Goal: Information Seeking & Learning: Learn about a topic

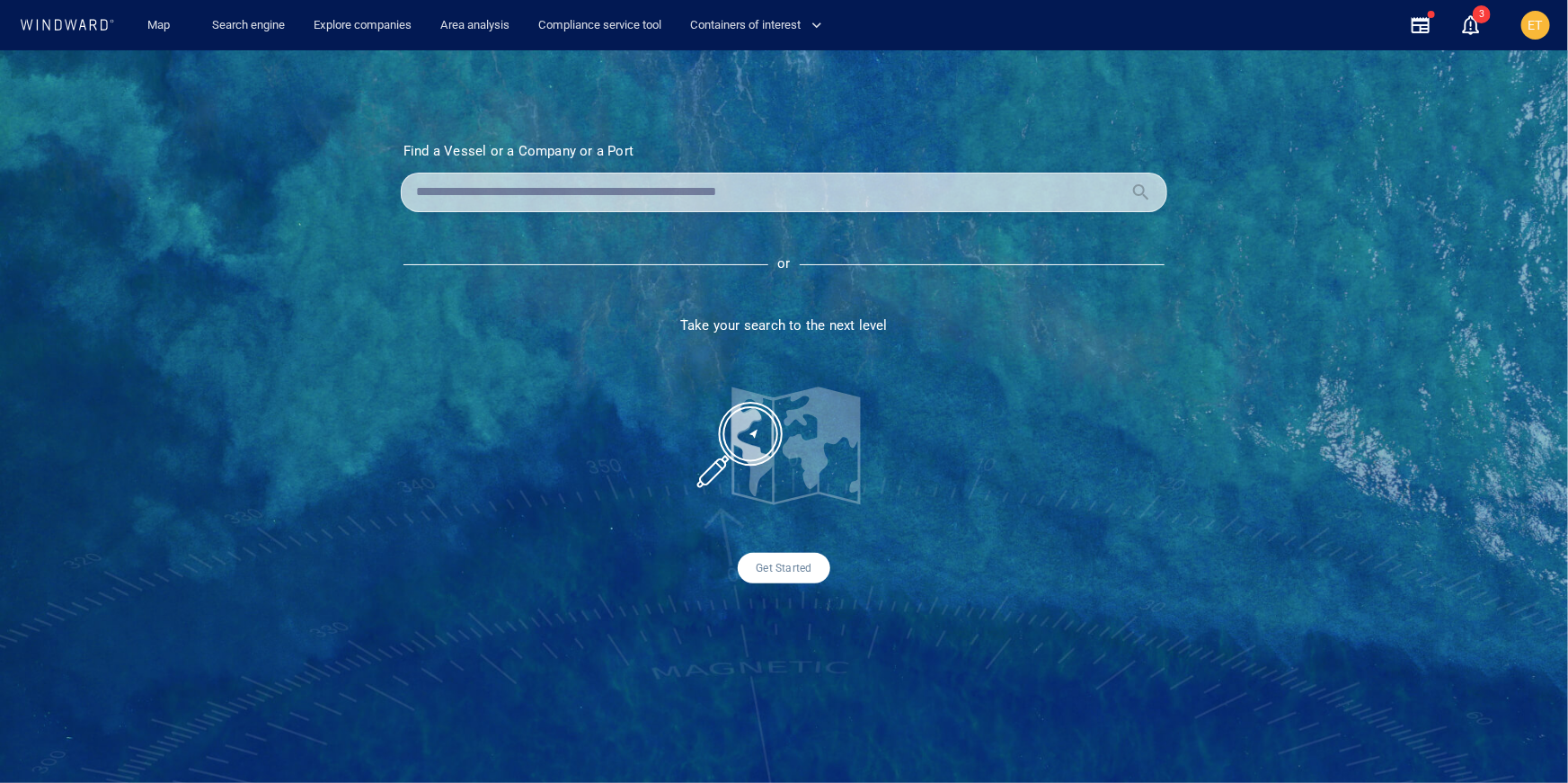
click at [498, 191] on input "text" at bounding box center [770, 192] width 707 height 27
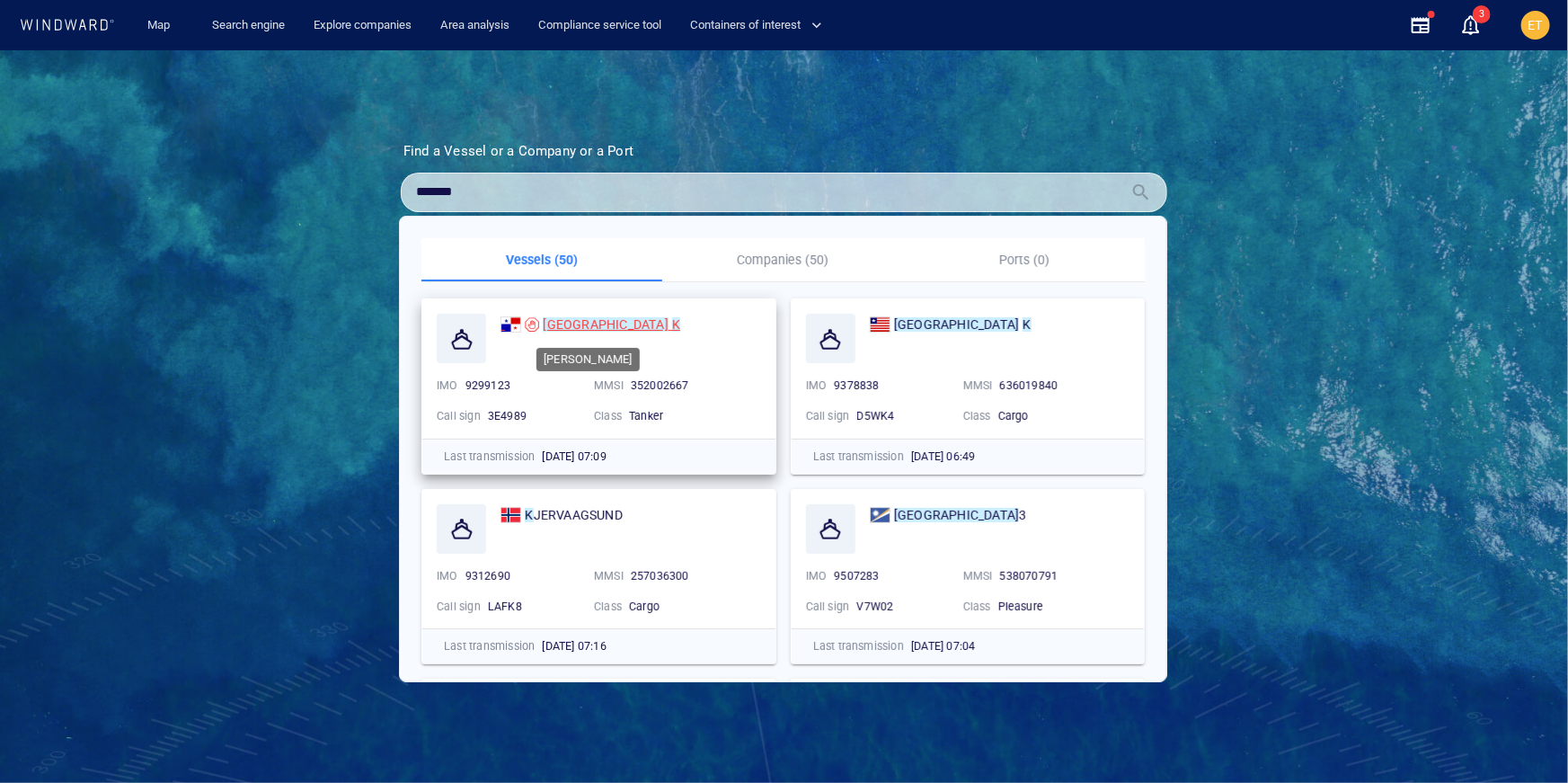
type input "*******"
click at [565, 326] on mark "[GEOGRAPHIC_DATA]" at bounding box center [605, 325] width 125 height 14
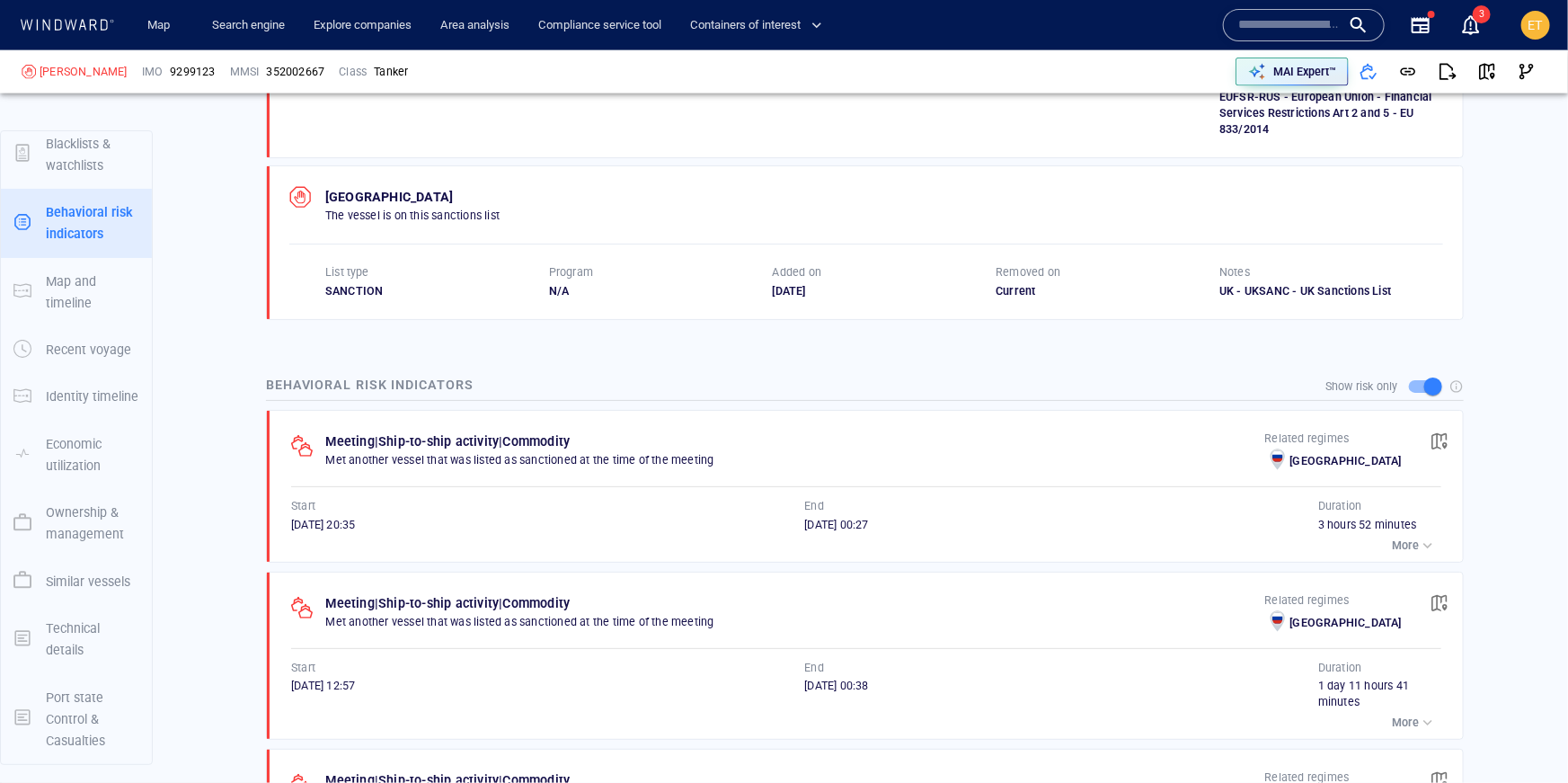
scroll to position [1412, 0]
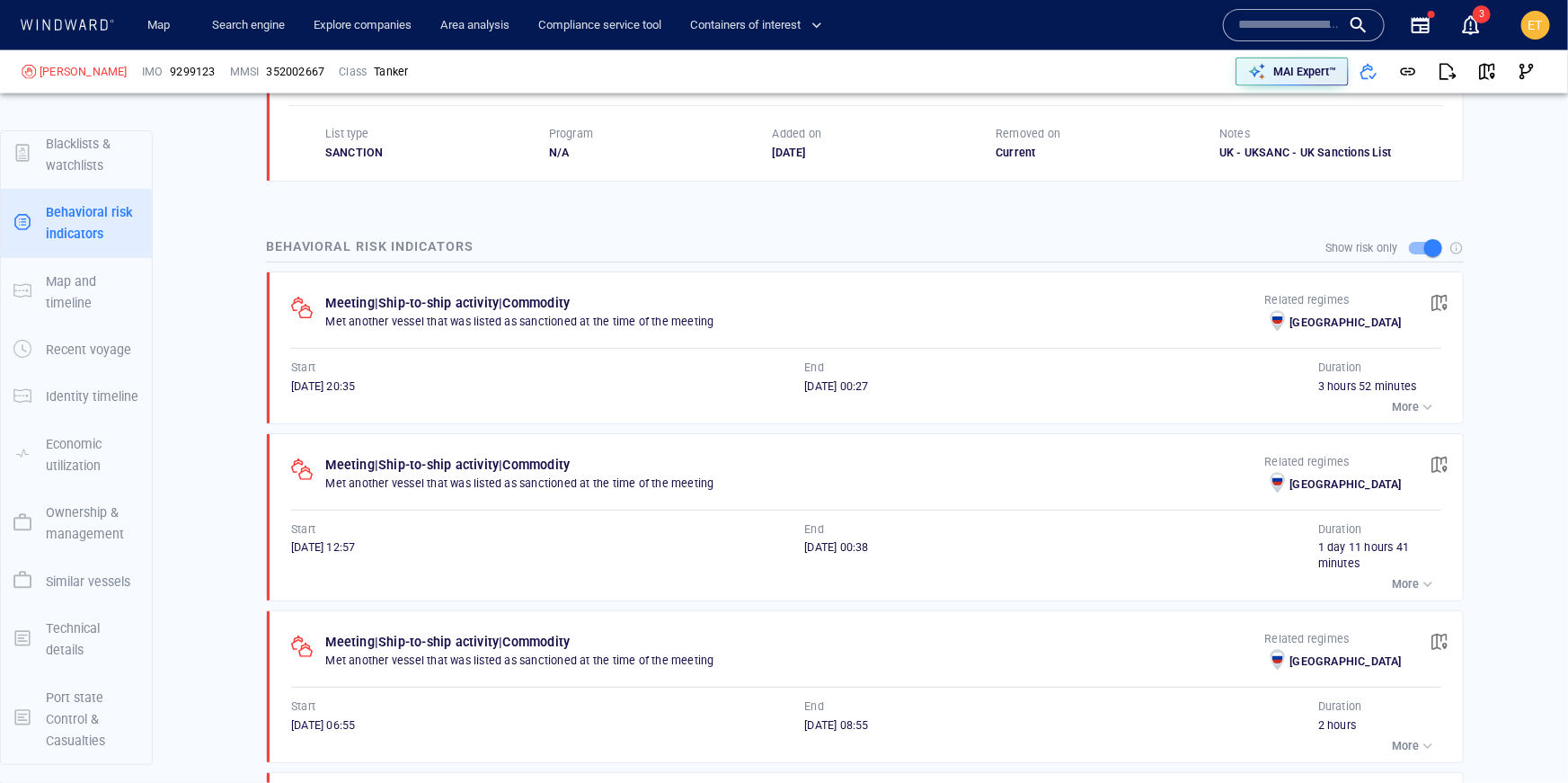
click at [1417, 576] on p "More" at bounding box center [1404, 584] width 27 height 16
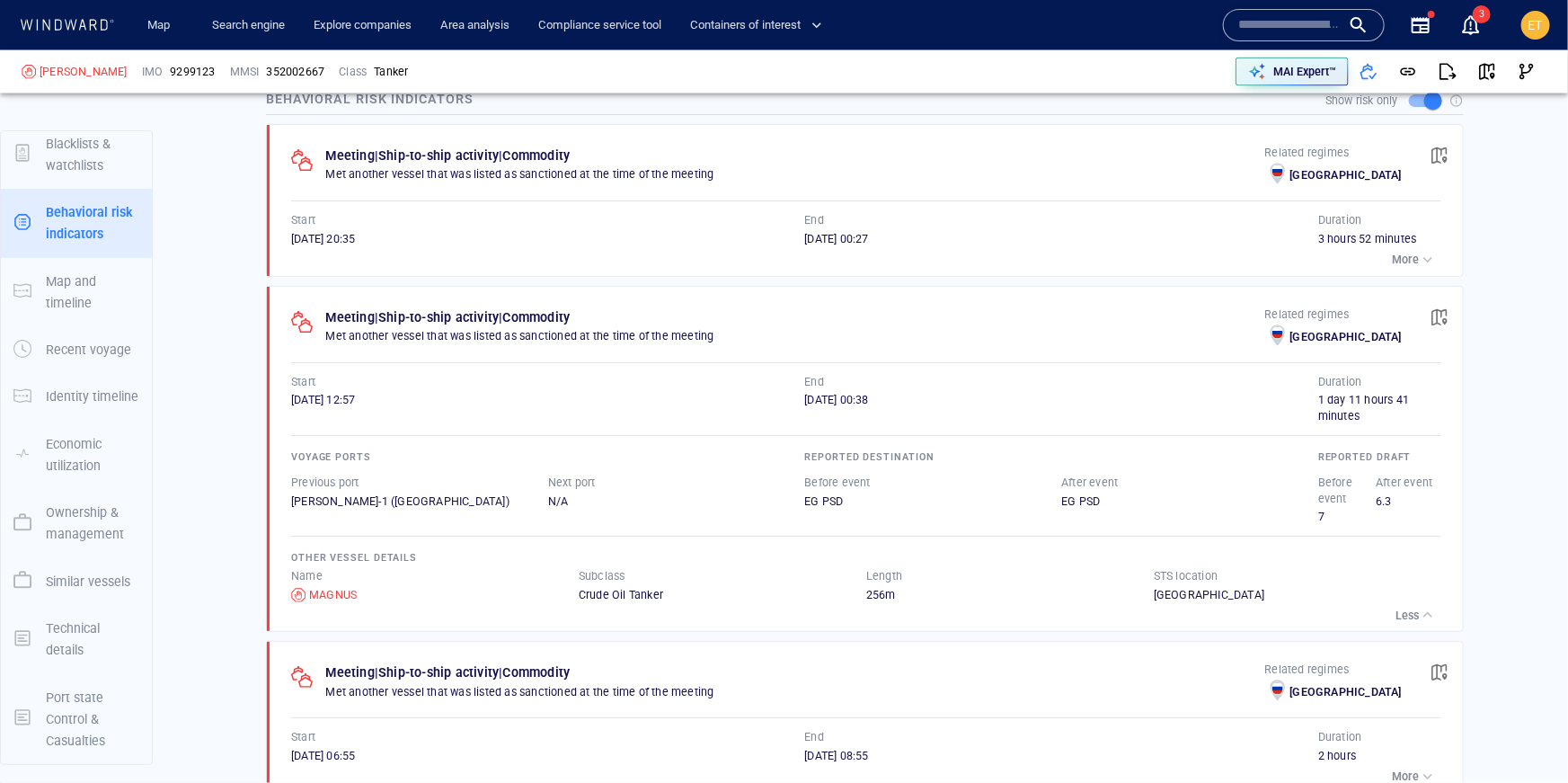
scroll to position [1554, 0]
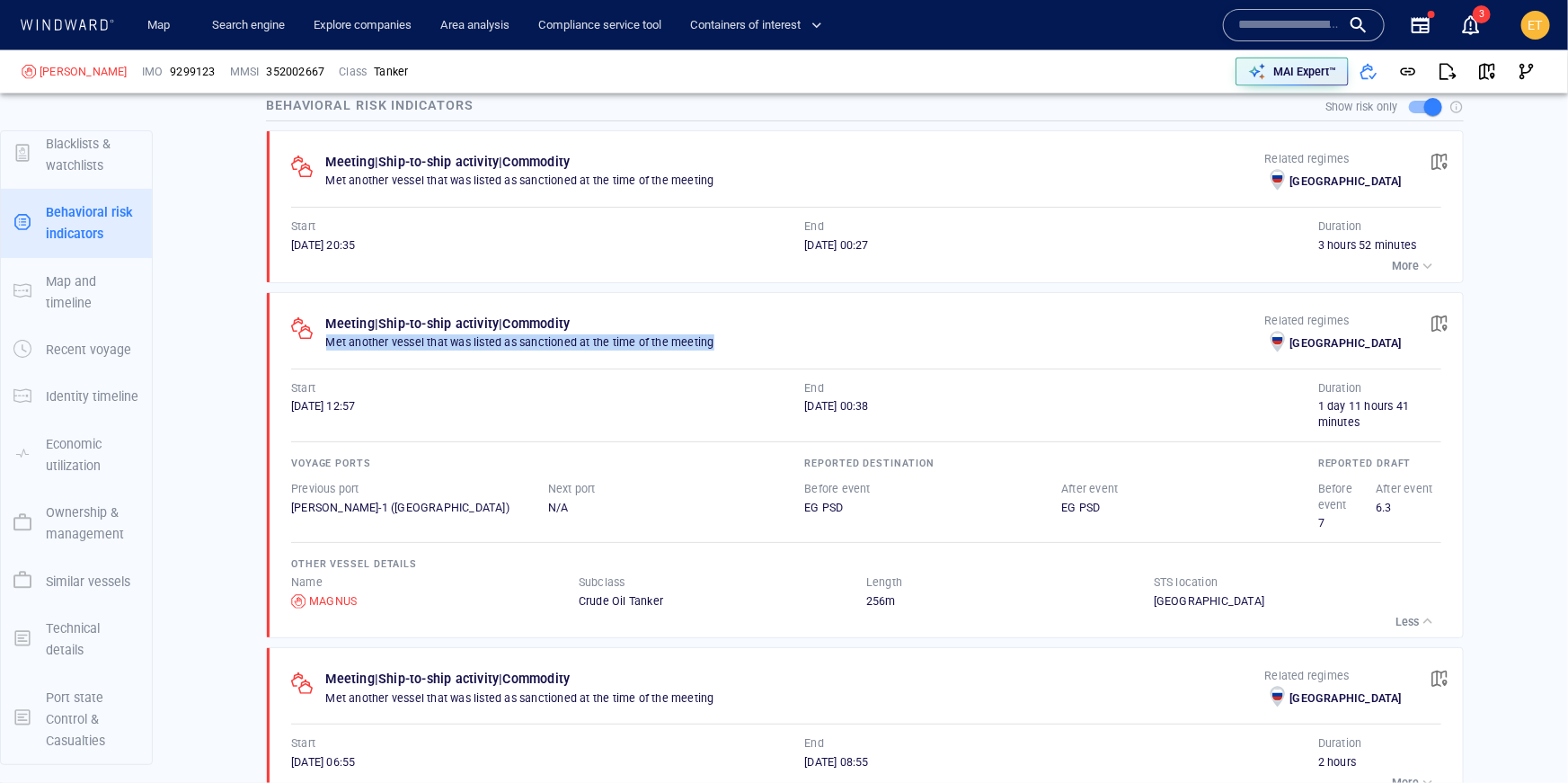
drag, startPoint x: 325, startPoint y: 324, endPoint x: 698, endPoint y: 334, distance: 373.1
click at [698, 334] on div "Meeting | Ship-to-ship activity | Commodity Met another vessel that was listed …" at bounding box center [795, 335] width 939 height 45
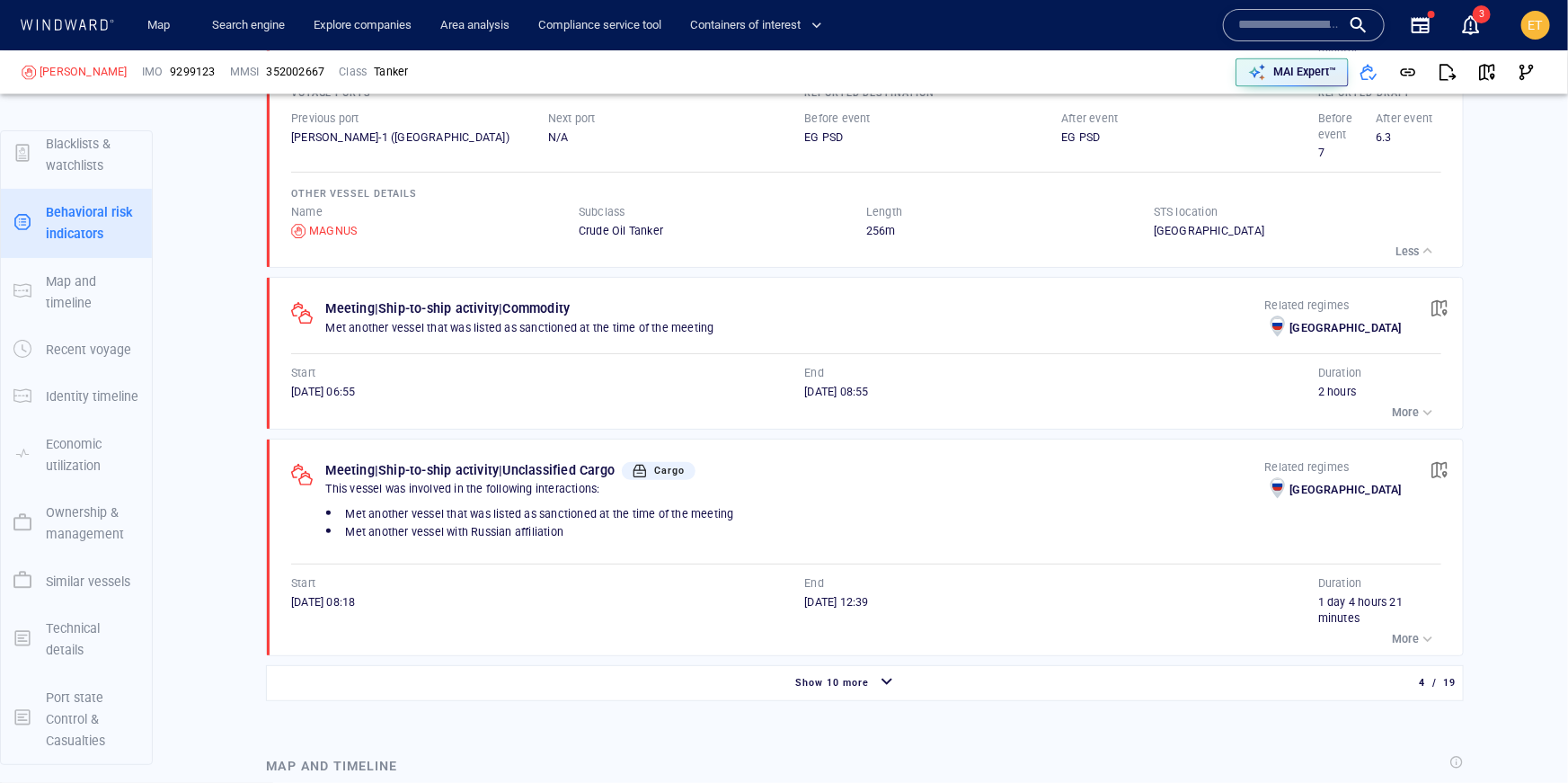
scroll to position [15725, 0]
click at [1415, 631] on p "More" at bounding box center [1404, 639] width 27 height 16
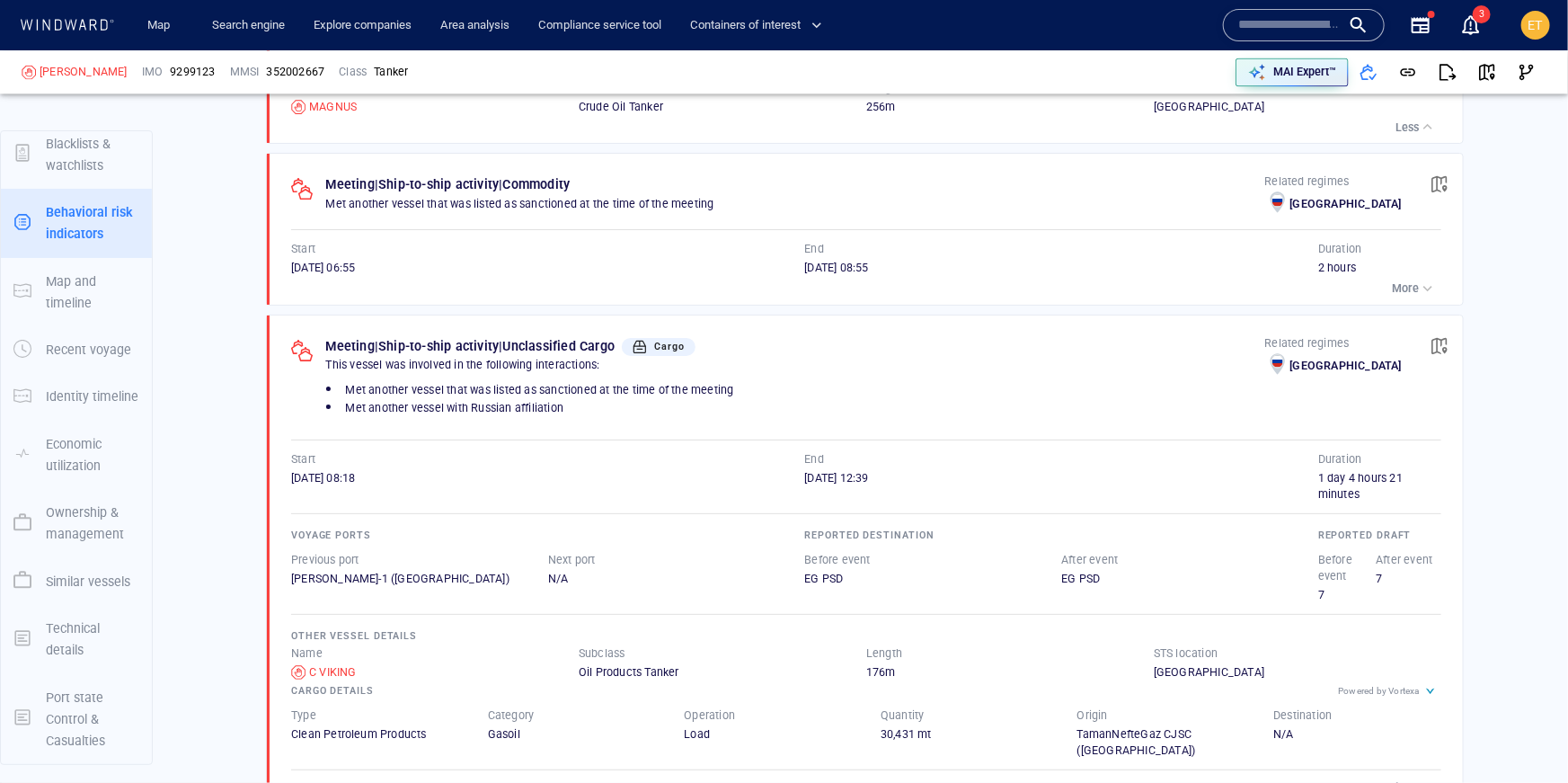
scroll to position [2060, 0]
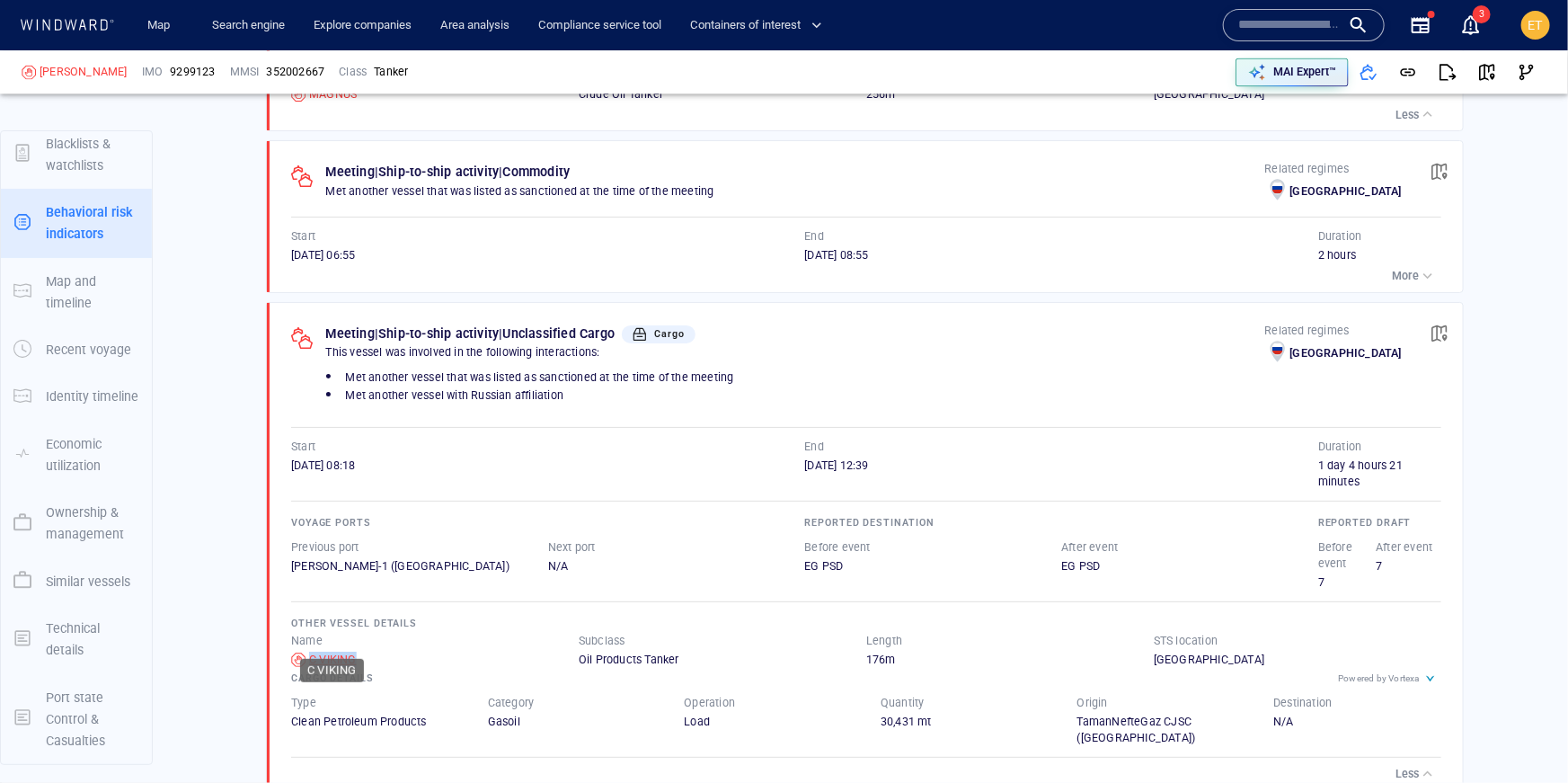
drag, startPoint x: 371, startPoint y: 639, endPoint x: 310, endPoint y: 638, distance: 61.0
click at [310, 652] on div "C VIKING" at bounding box center [435, 660] width 287 height 16
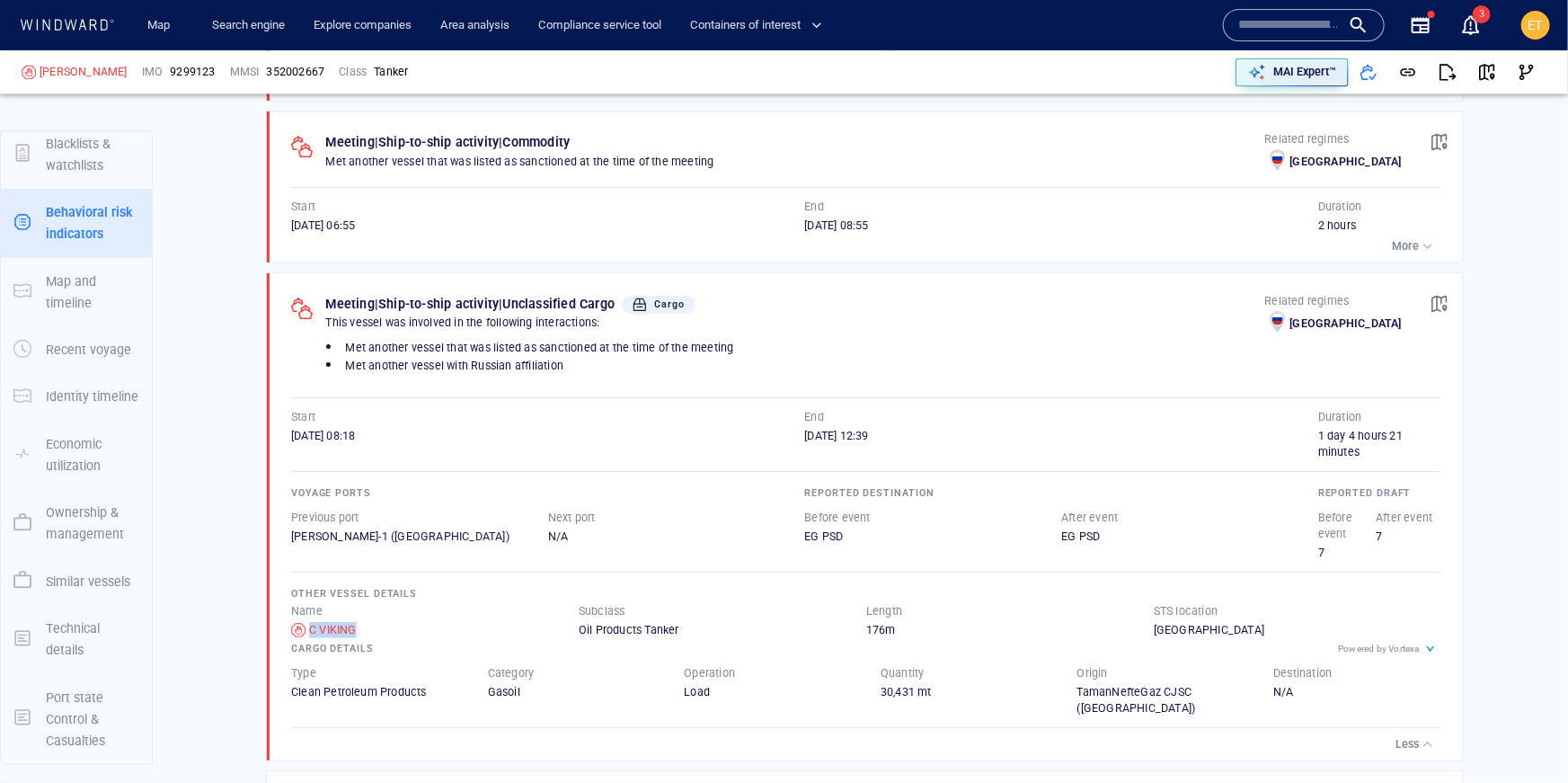
scroll to position [2091, 0]
click at [1485, 74] on span "button" at bounding box center [1487, 72] width 18 height 18
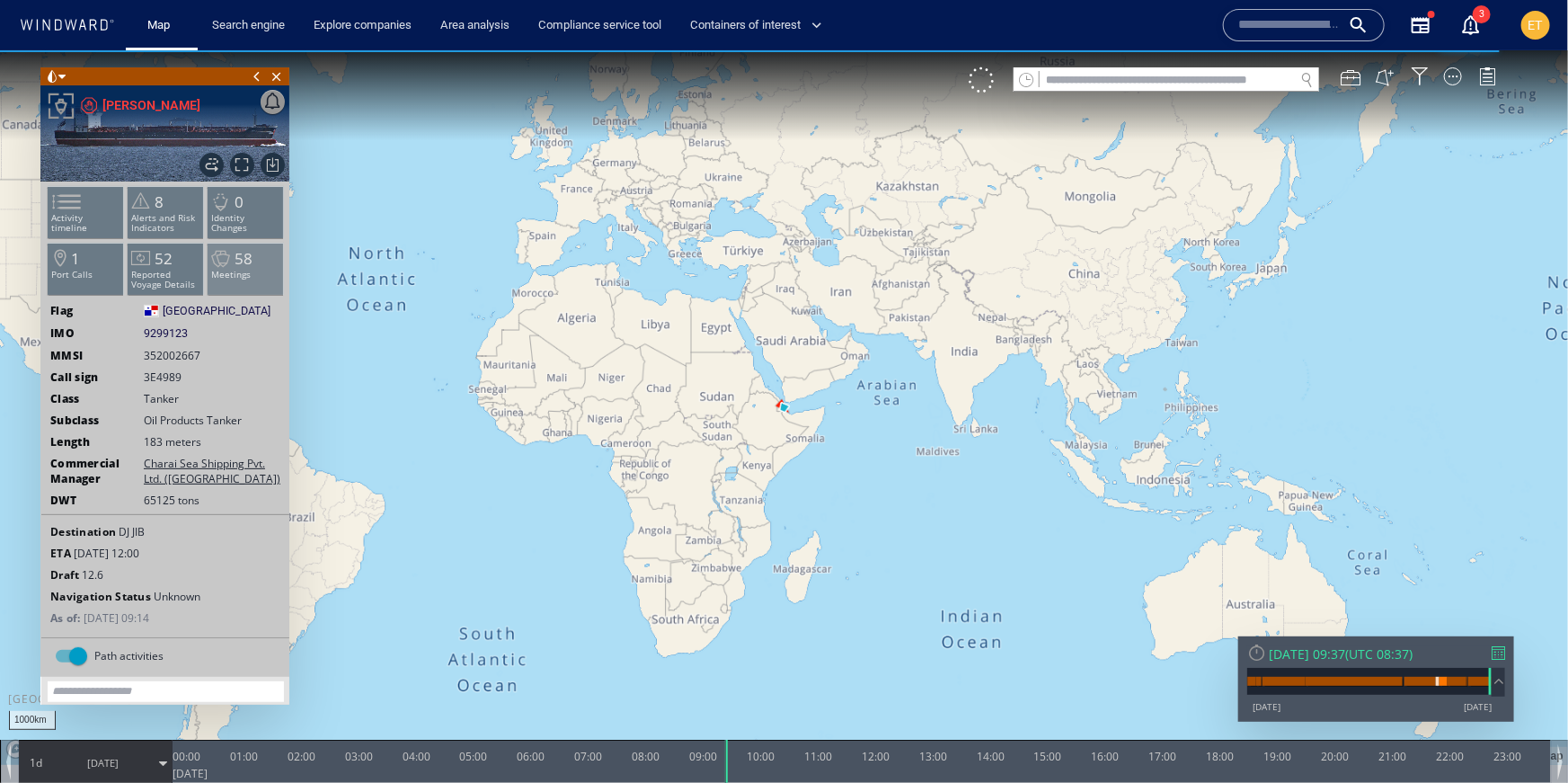
click at [230, 263] on span at bounding box center [221, 259] width 27 height 26
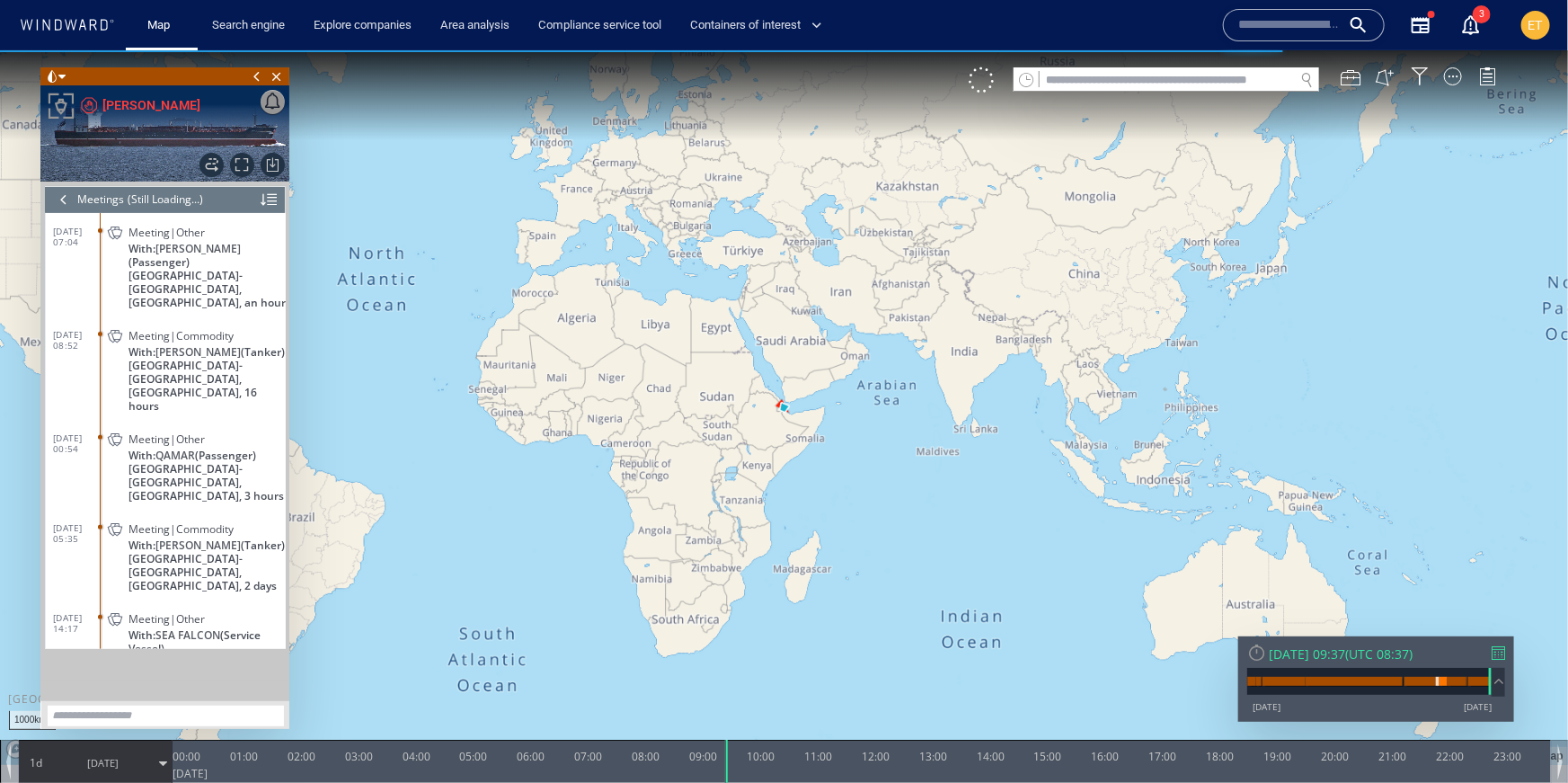
scroll to position [2432, 0]
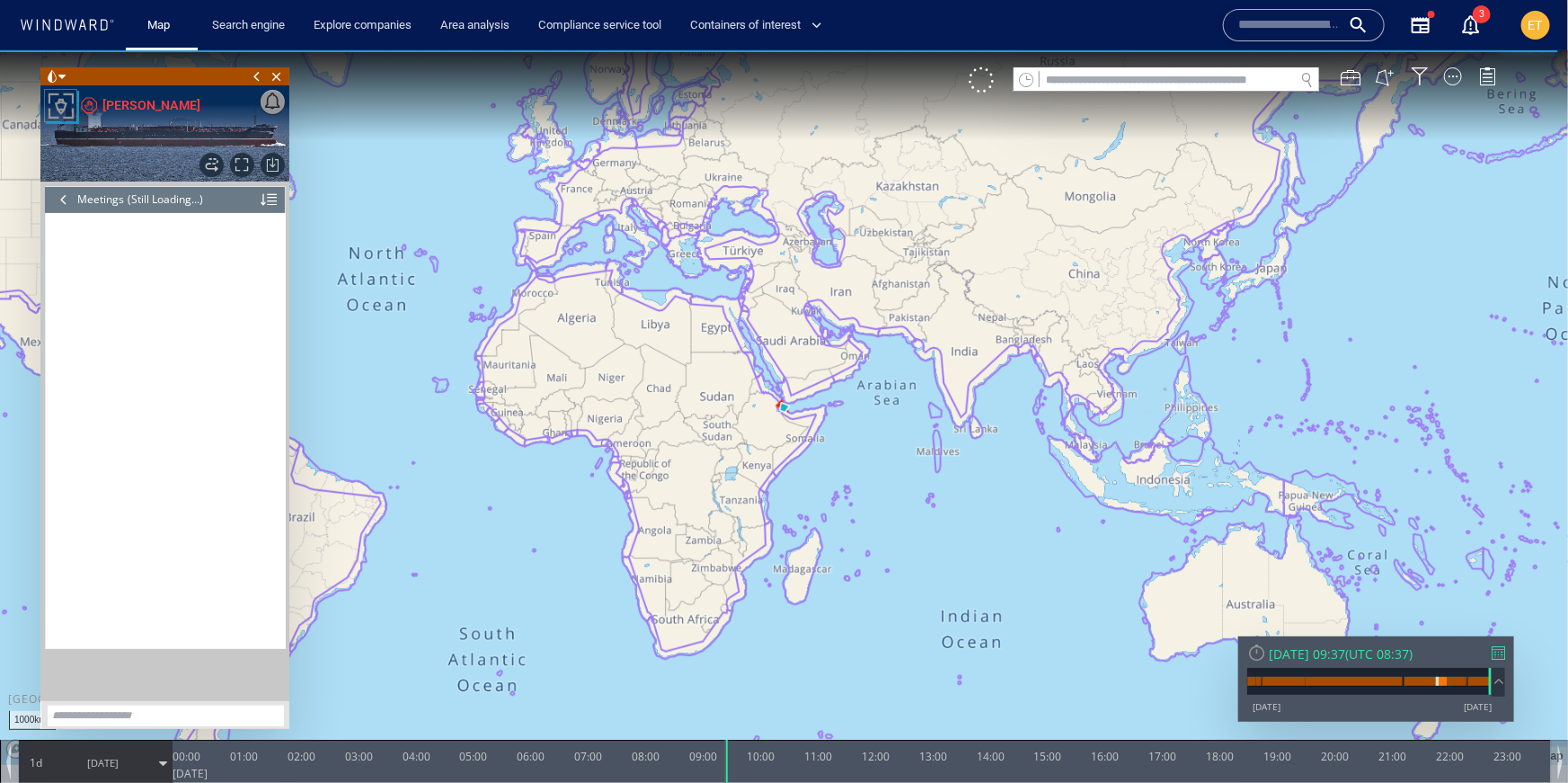
click at [62, 200] on div at bounding box center [64, 198] width 20 height 27
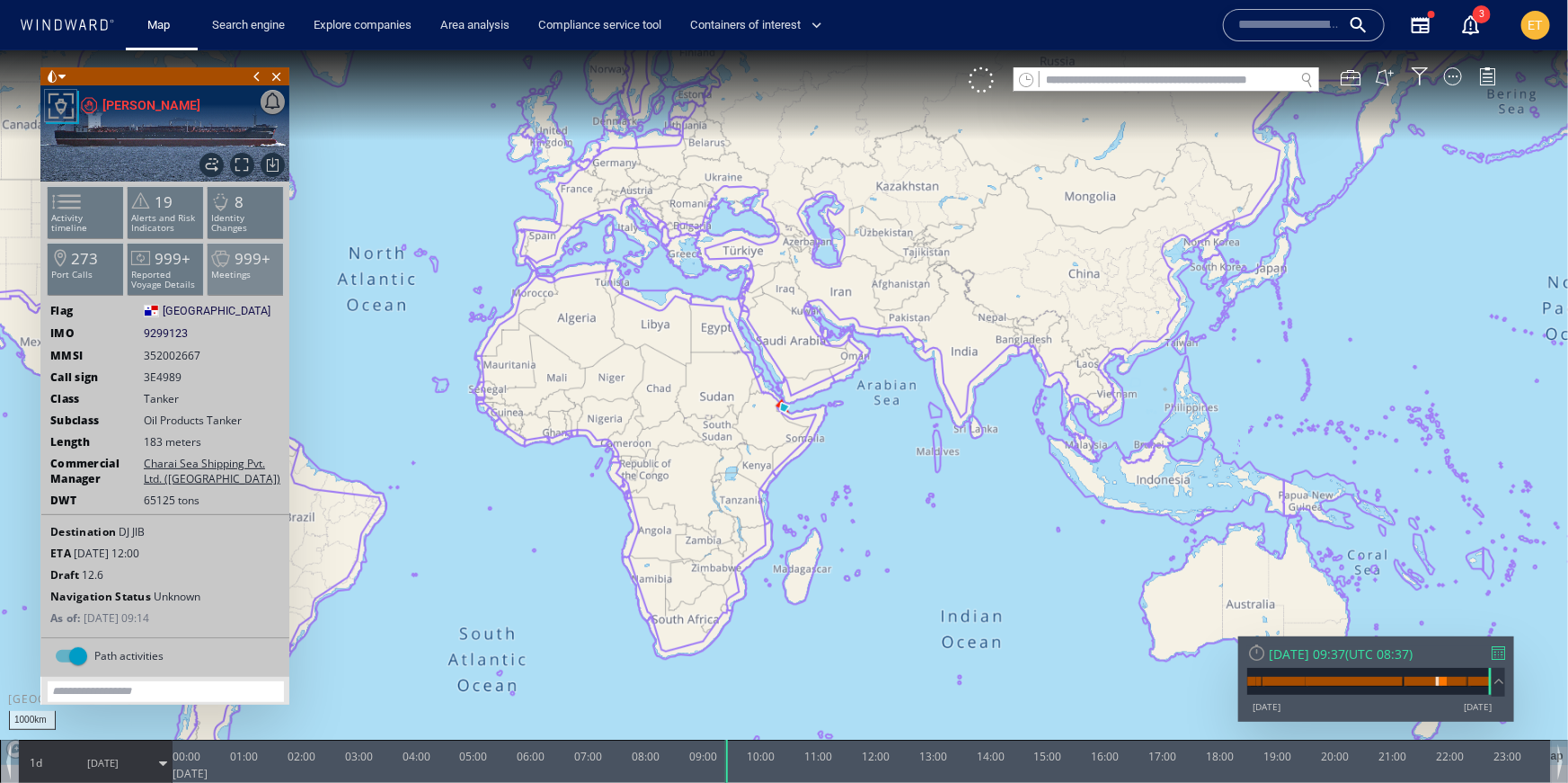
click at [248, 266] on span "999+" at bounding box center [253, 258] width 36 height 21
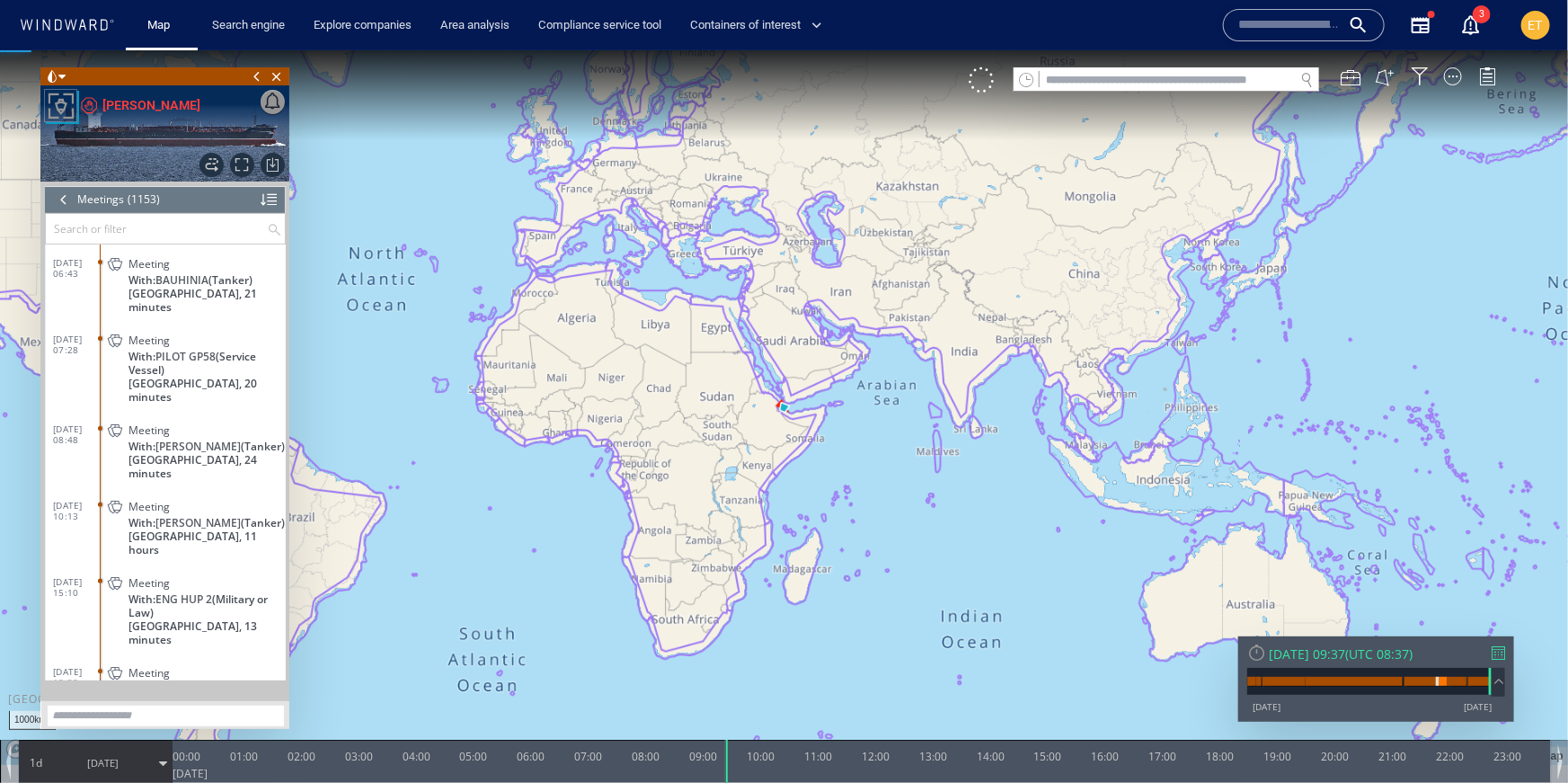
scroll to position [56580, 0]
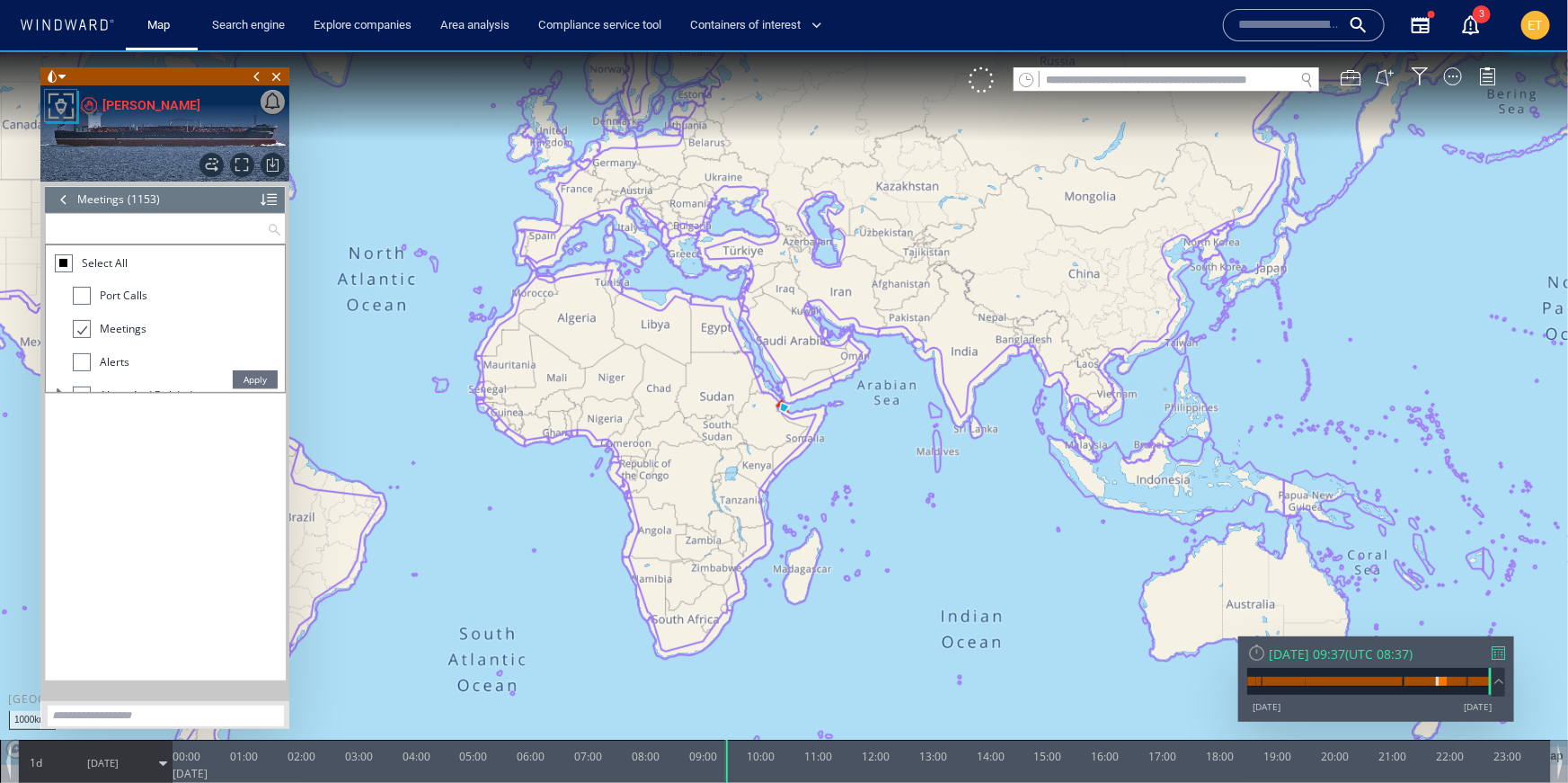
click at [123, 231] on input "text" at bounding box center [156, 228] width 221 height 30
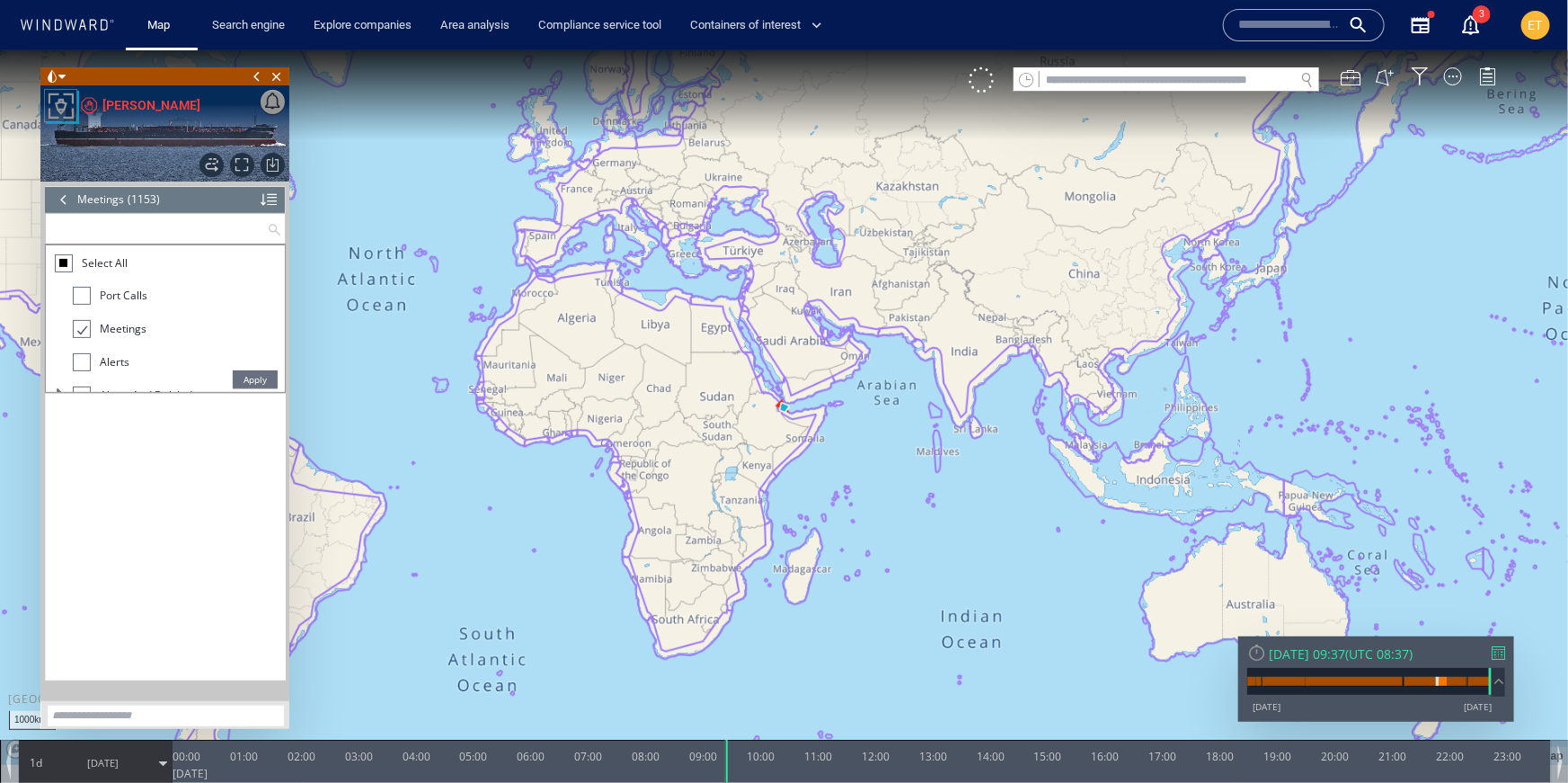
paste input "********"
type input "********"
click at [179, 414] on span "Meeting|Unclassified Cargo" at bounding box center [200, 412] width 142 height 14
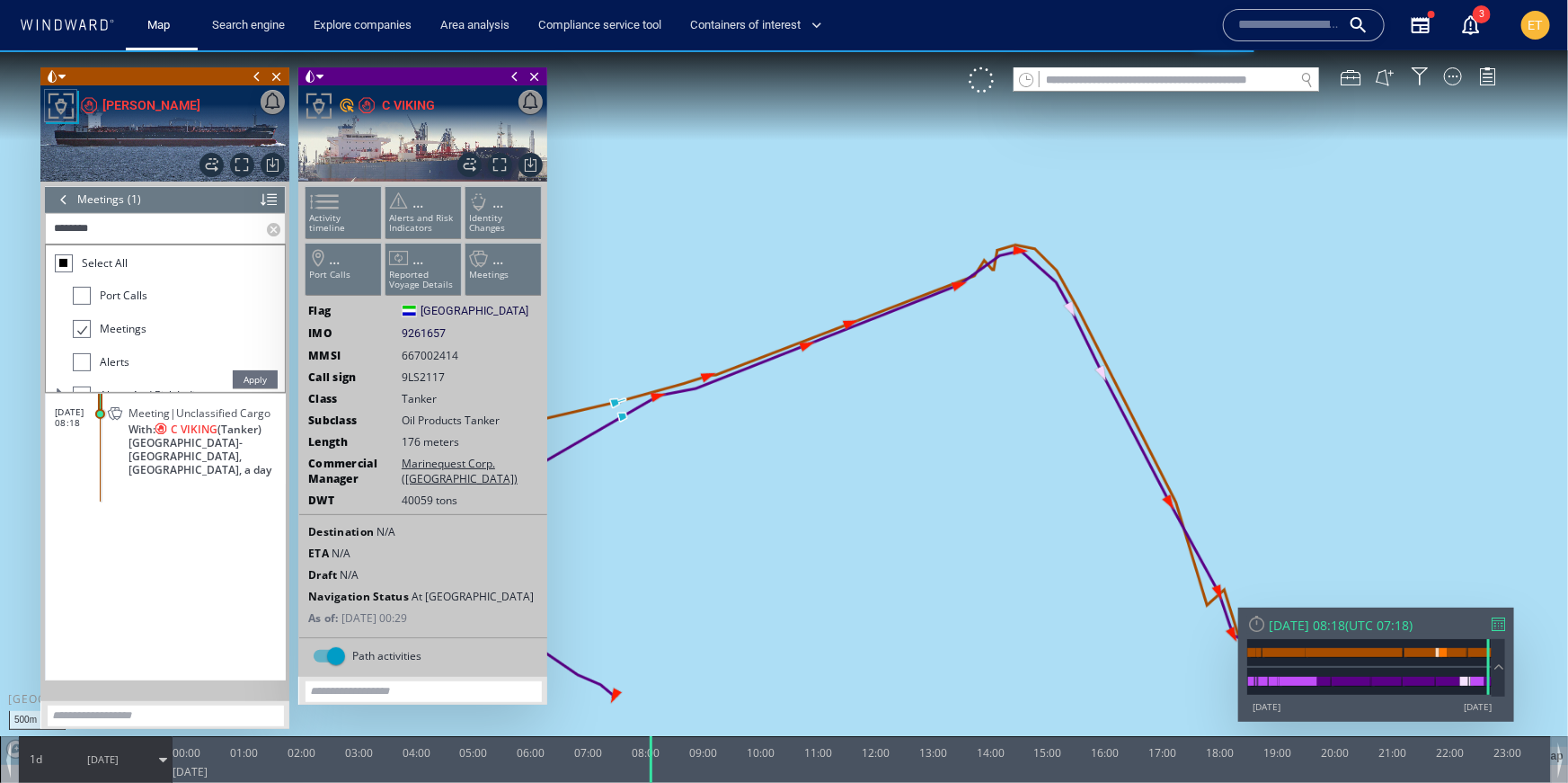
drag, startPoint x: 716, startPoint y: 596, endPoint x: 952, endPoint y: 563, distance: 238.3
click at [952, 563] on canvas "Map" at bounding box center [784, 407] width 1568 height 715
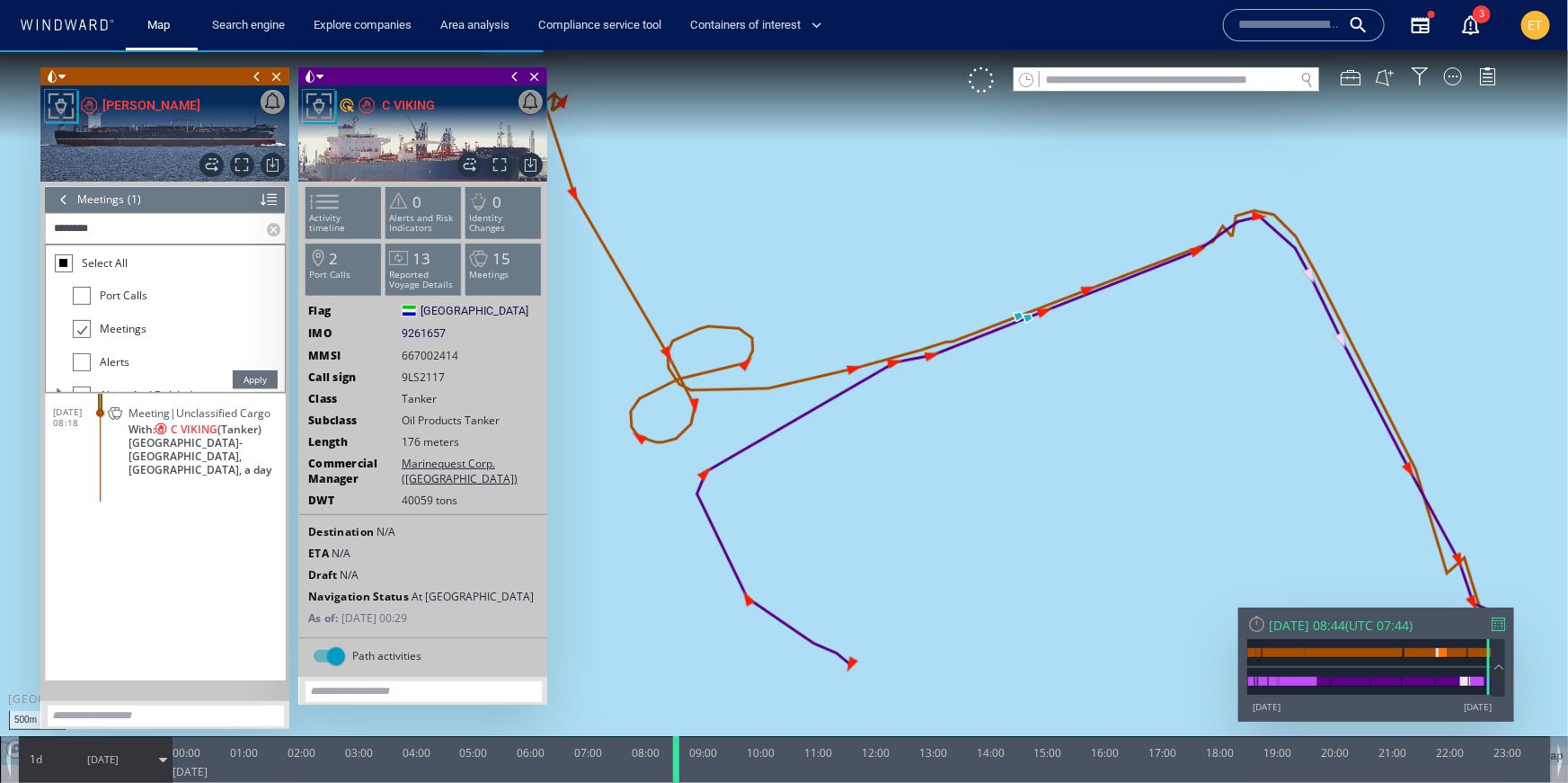
drag, startPoint x: 655, startPoint y: 760, endPoint x: 680, endPoint y: 762, distance: 25.1
click at [680, 762] on div at bounding box center [680, 758] width 18 height 47
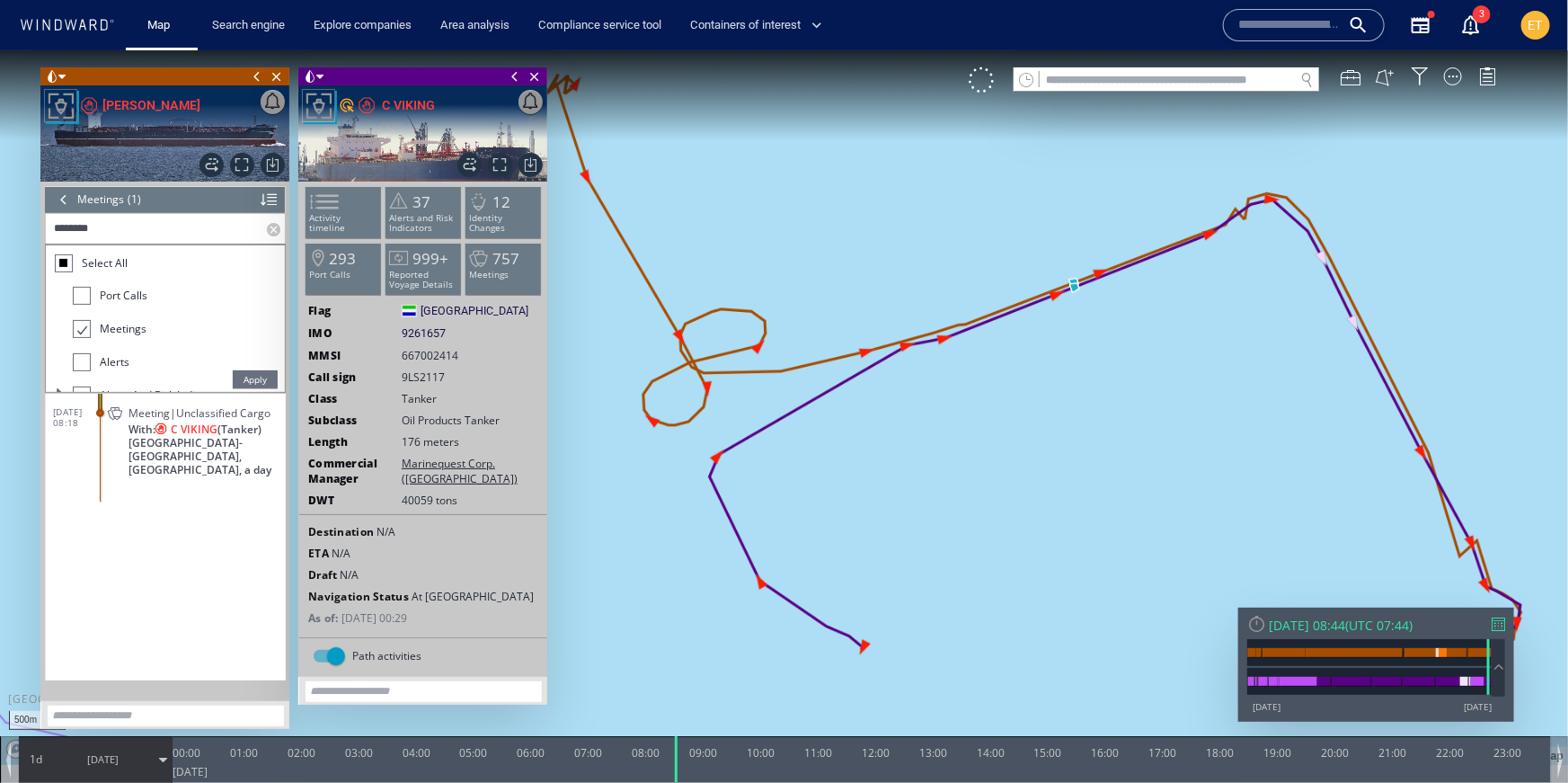
drag, startPoint x: 897, startPoint y: 563, endPoint x: 910, endPoint y: 545, distance: 22.2
click at [910, 545] on canvas "Map" at bounding box center [784, 407] width 1568 height 715
